Goal: Task Accomplishment & Management: Manage account settings

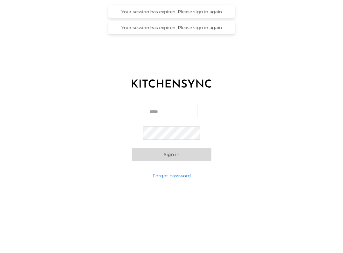
click at [170, 117] on input "Email" at bounding box center [172, 111] width 52 height 13
type input "**********"
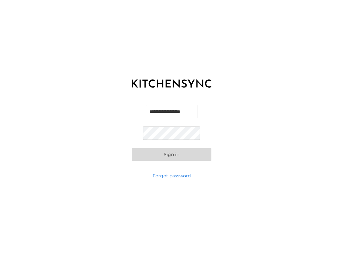
click at [182, 158] on button "Sign in" at bounding box center [172, 154] width 80 height 13
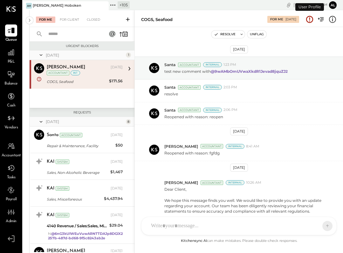
scroll to position [130, 0]
